Goal: Find specific page/section: Find specific page/section

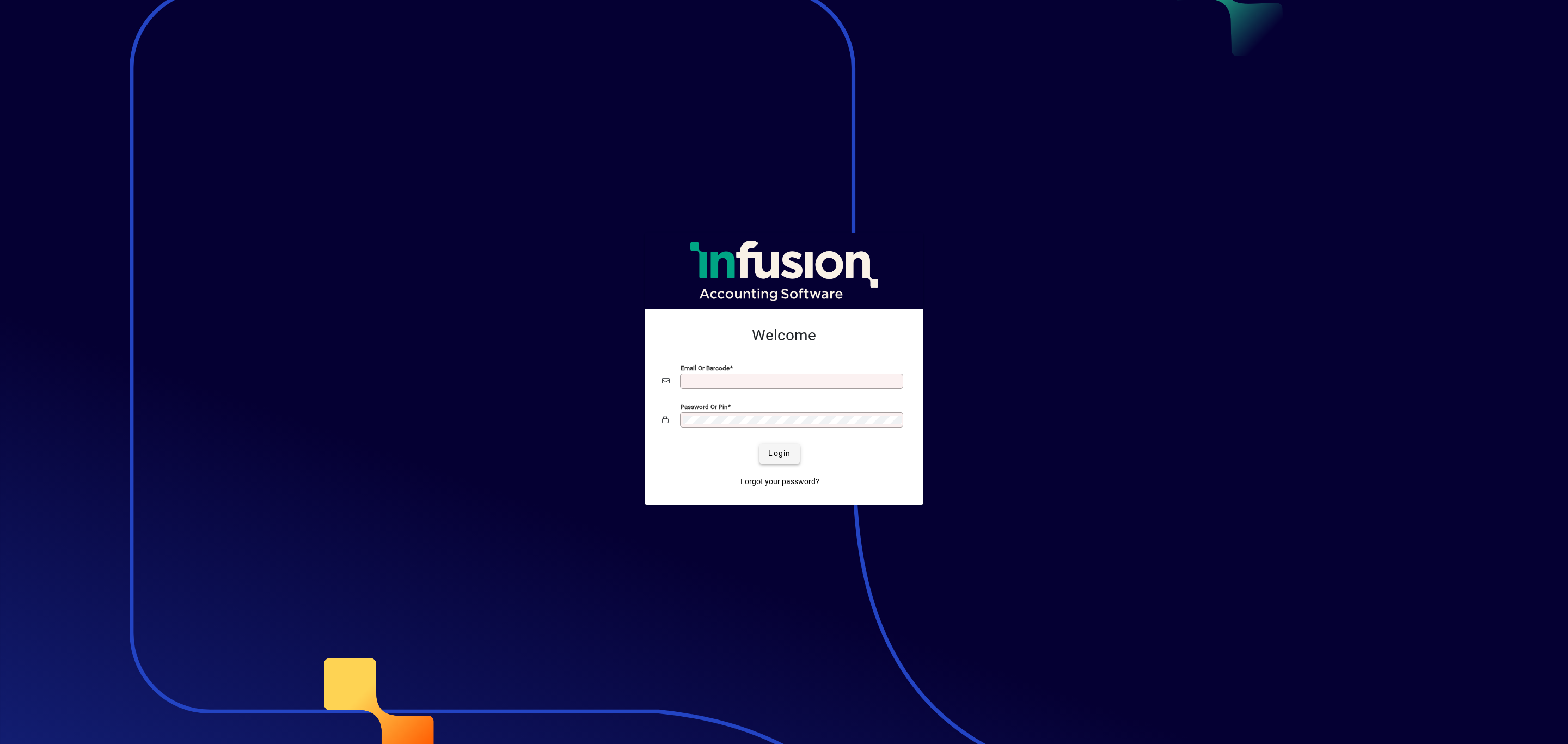
type input "**********"
click at [761, 456] on span "submit" at bounding box center [779, 454] width 40 height 26
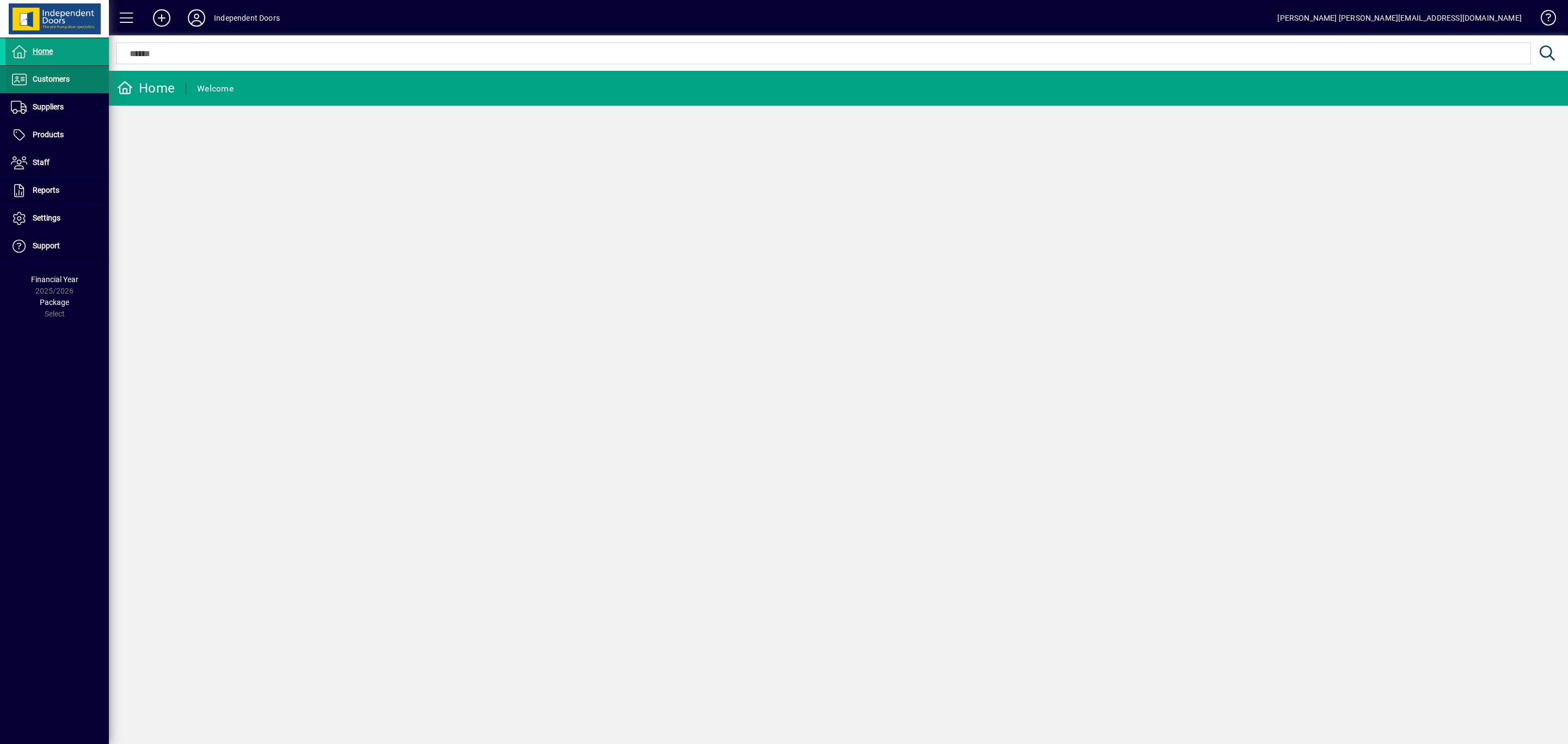
click at [48, 75] on span "Customers" at bounding box center [51, 79] width 37 height 9
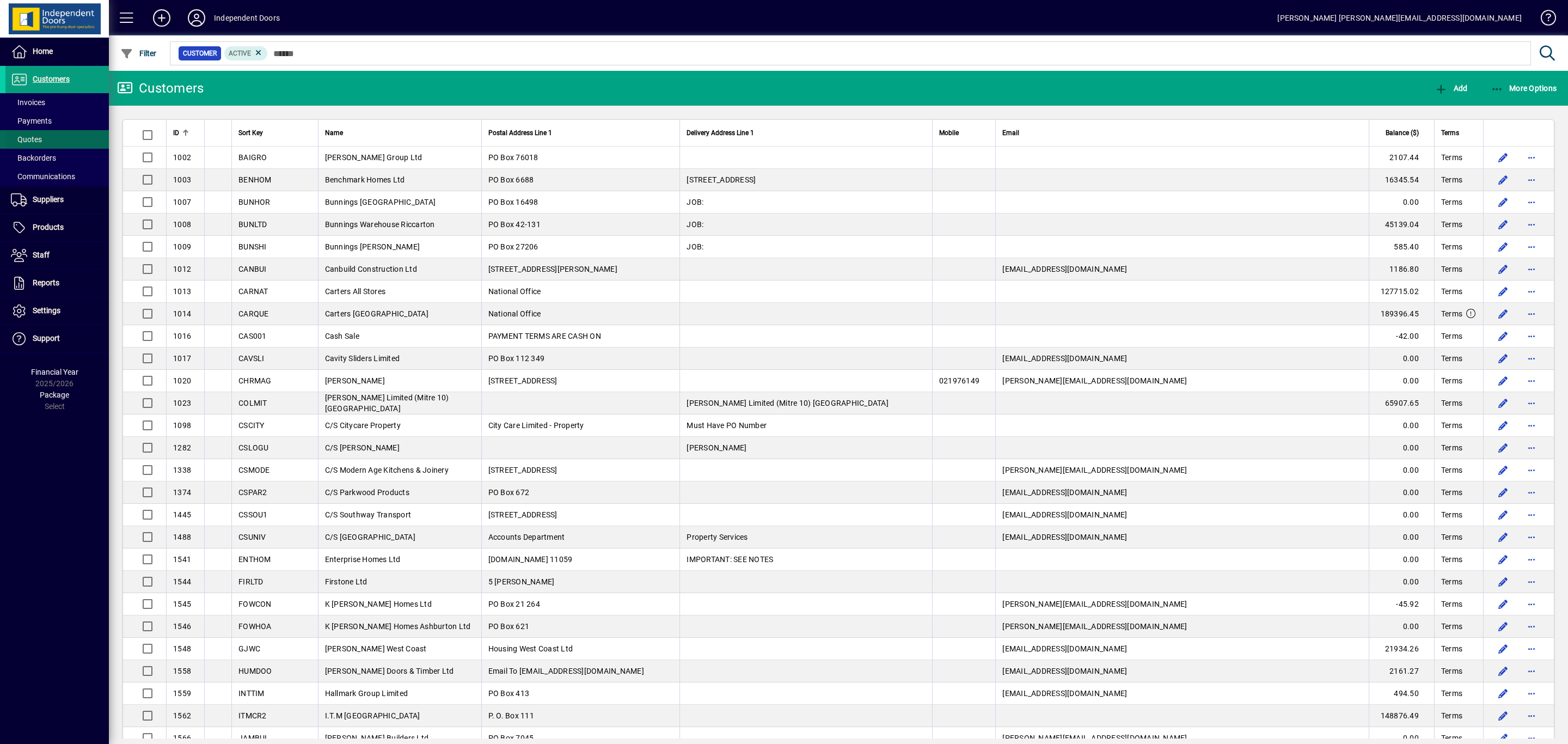
click at [59, 134] on span at bounding box center [57, 139] width 103 height 26
